Goal: Find specific page/section: Find specific page/section

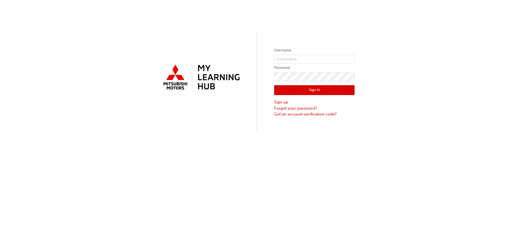
drag, startPoint x: 148, startPoint y: 196, endPoint x: 226, endPoint y: 140, distance: 96.2
type input "0005966233"
click at [314, 89] on button "Sign In" at bounding box center [314, 90] width 80 height 10
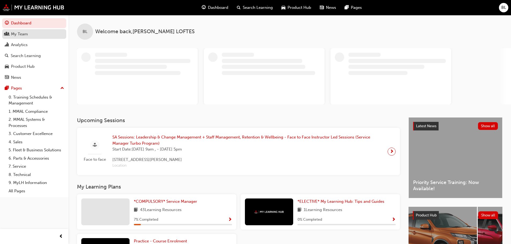
click at [23, 32] on div "My Team" at bounding box center [19, 34] width 17 height 6
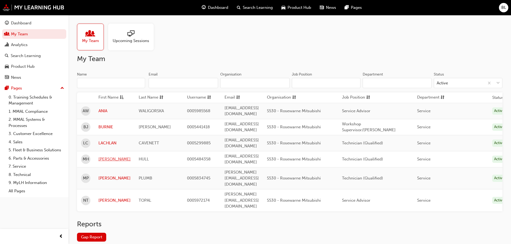
click at [108, 156] on link "[PERSON_NAME]" at bounding box center [114, 159] width 32 height 6
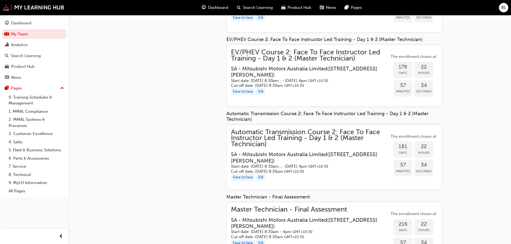
scroll to position [564, 0]
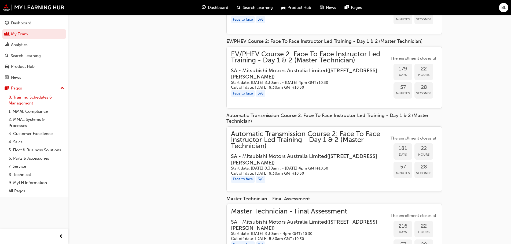
click at [25, 97] on link "0. Training Schedules & Management" at bounding box center [36, 100] width 60 height 14
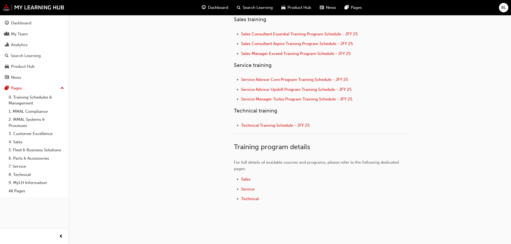
scroll to position [221, 0]
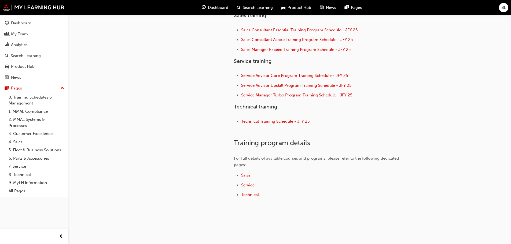
click at [249, 185] on span "Service" at bounding box center [247, 185] width 13 height 5
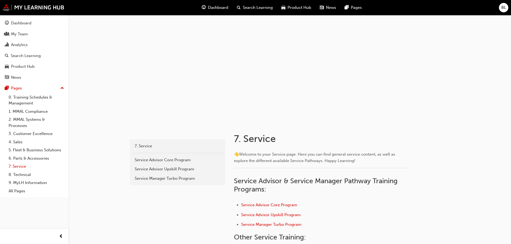
click at [19, 165] on link "7. Service" at bounding box center [36, 166] width 60 height 8
click at [25, 33] on div "My Team" at bounding box center [19, 34] width 17 height 6
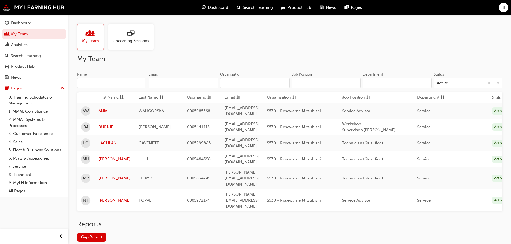
click at [130, 35] on span "sessionType_ONLINE_URL-icon" at bounding box center [130, 34] width 7 height 8
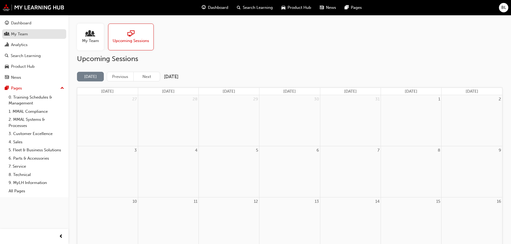
click at [23, 35] on div "My Team" at bounding box center [19, 34] width 17 height 6
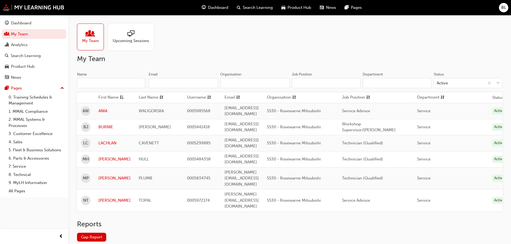
click at [91, 36] on span "people-icon" at bounding box center [90, 34] width 7 height 8
